Goal: Transaction & Acquisition: Purchase product/service

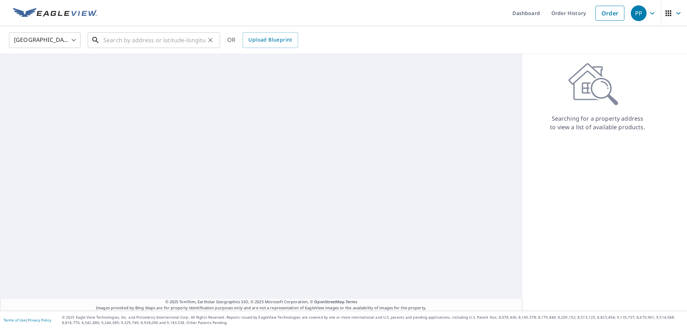
click at [195, 47] on input "text" at bounding box center [154, 40] width 102 height 20
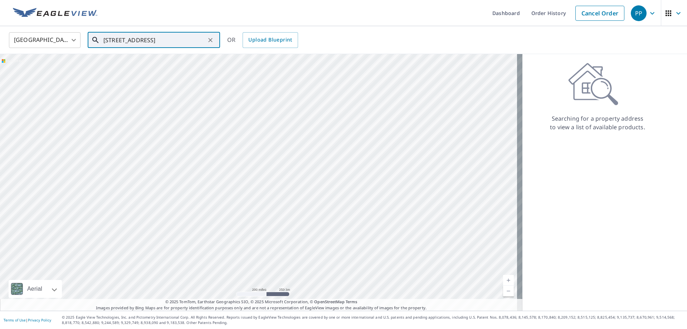
click at [127, 44] on input "[STREET_ADDRESS]" at bounding box center [154, 40] width 102 height 20
click at [155, 67] on p "[GEOGRAPHIC_DATA]" at bounding box center [158, 68] width 112 height 7
type input "[STREET_ADDRESS]"
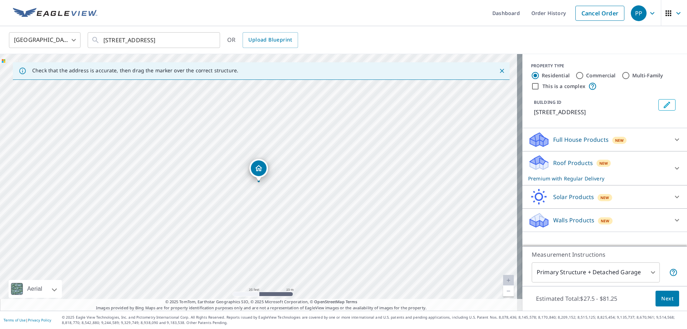
click at [638, 278] on body "PP PP Dashboard Order History Cancel Order PP [GEOGRAPHIC_DATA] [GEOGRAPHIC_DAT…" at bounding box center [343, 164] width 687 height 329
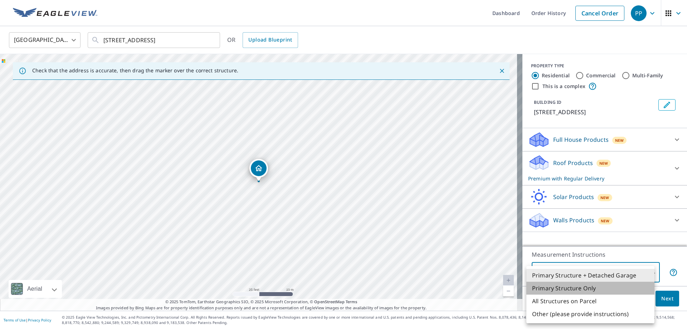
click at [592, 290] on li "Primary Structure Only" at bounding box center [590, 288] width 128 height 13
type input "2"
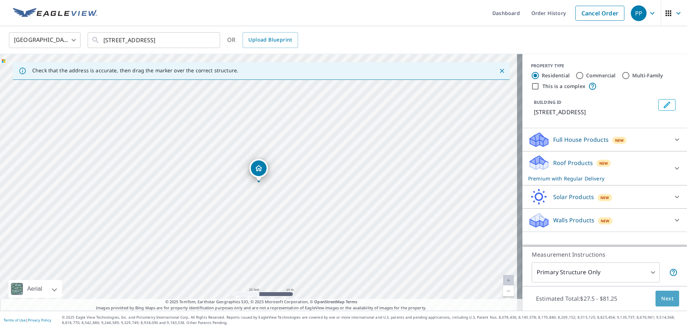
click at [666, 293] on button "Next" at bounding box center [668, 299] width 24 height 16
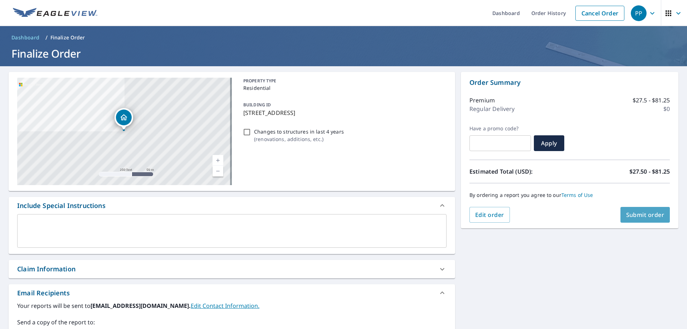
click at [657, 218] on span "Submit order" at bounding box center [645, 215] width 38 height 8
checkbox input "true"
